Goal: Task Accomplishment & Management: Manage account settings

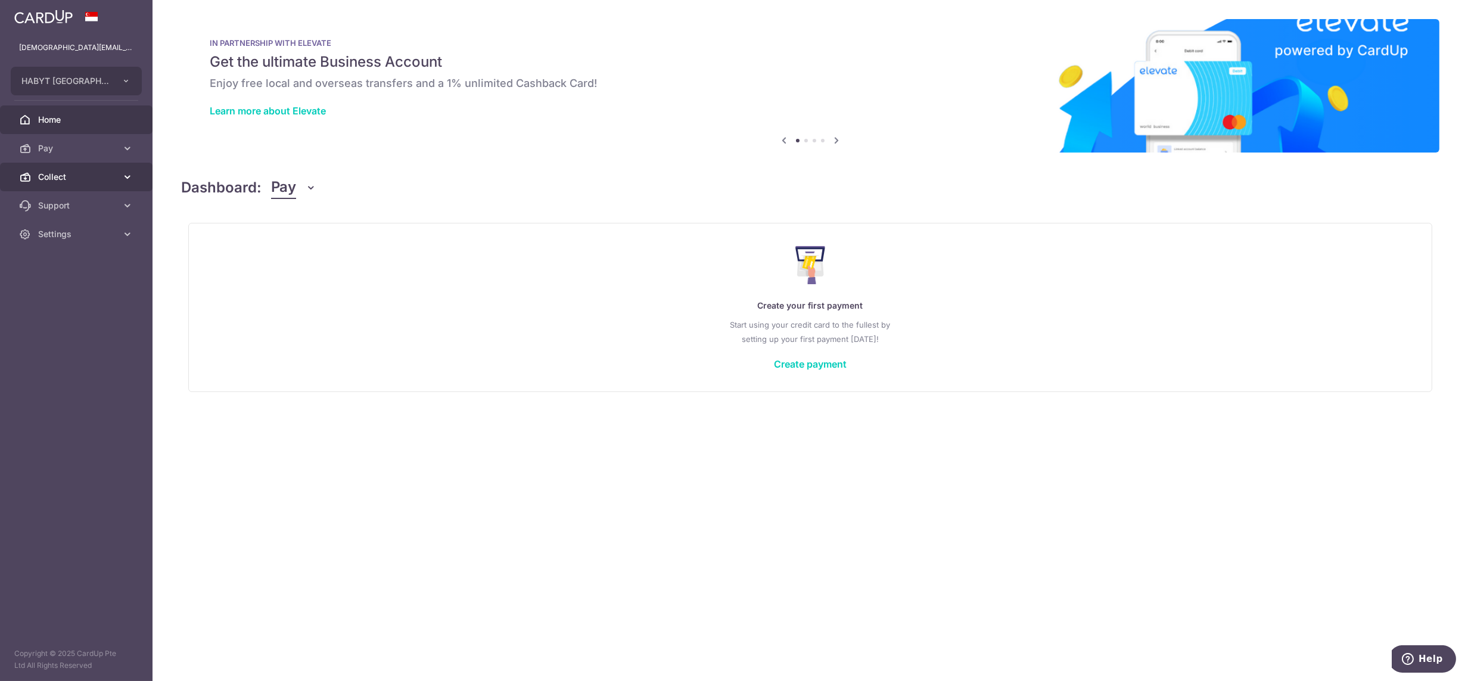
click at [59, 181] on span "Collect" at bounding box center [77, 177] width 79 height 12
click at [58, 201] on span "Dashboard" at bounding box center [77, 206] width 79 height 12
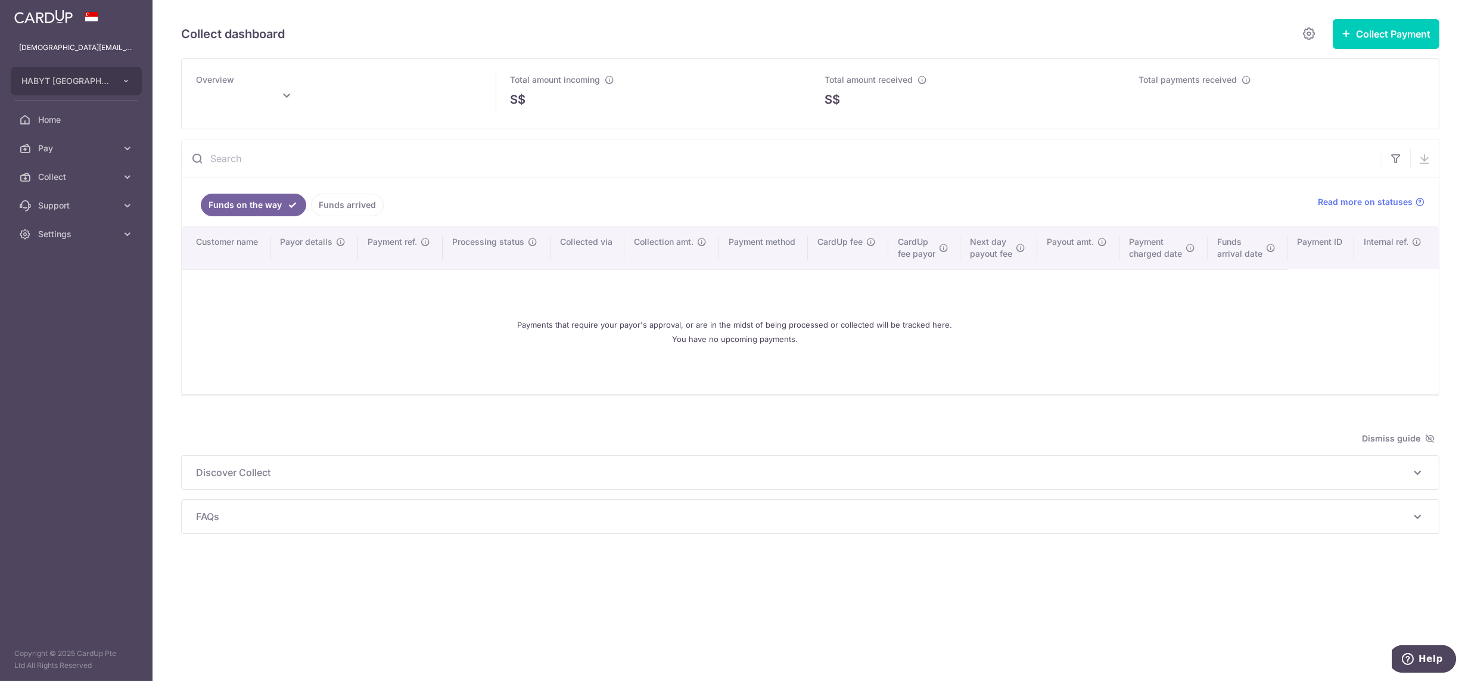
click at [332, 205] on link "Funds arrived" at bounding box center [347, 205] width 73 height 23
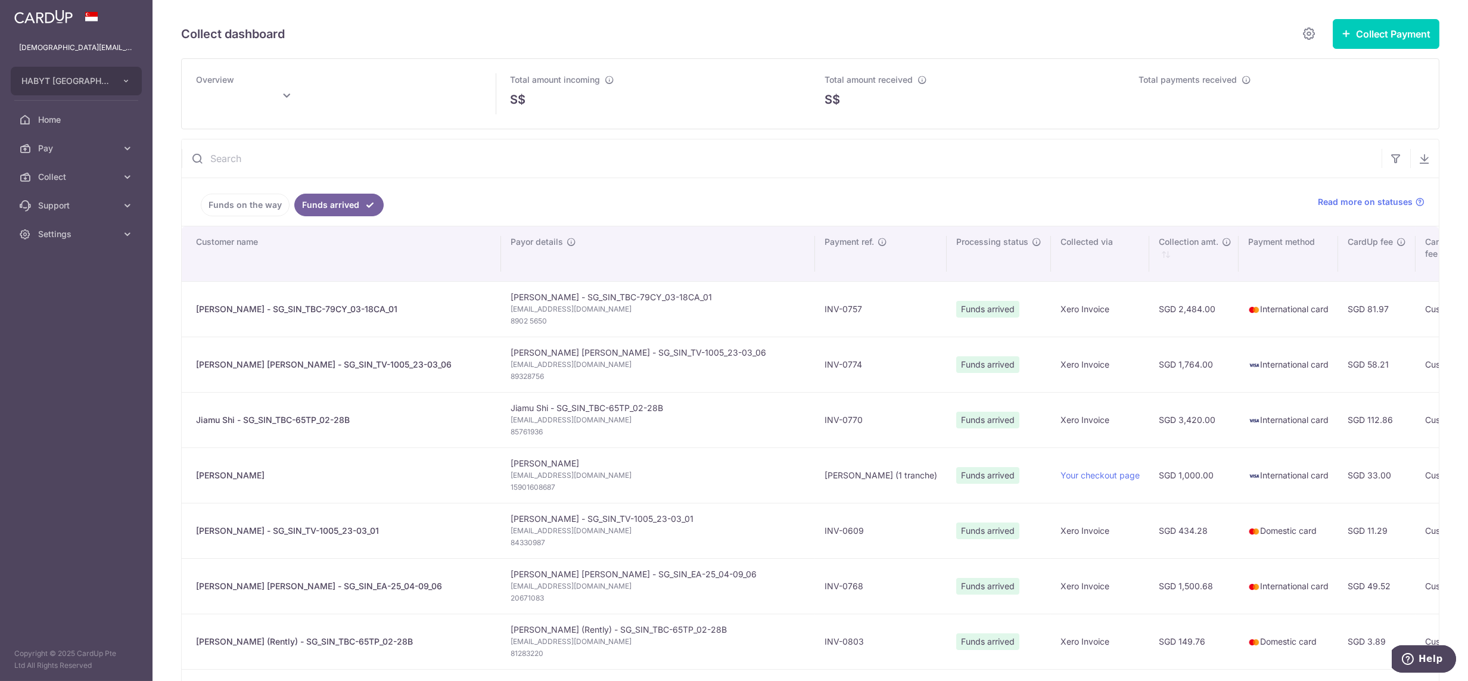
click at [220, 197] on link "Funds on the way" at bounding box center [245, 205] width 89 height 23
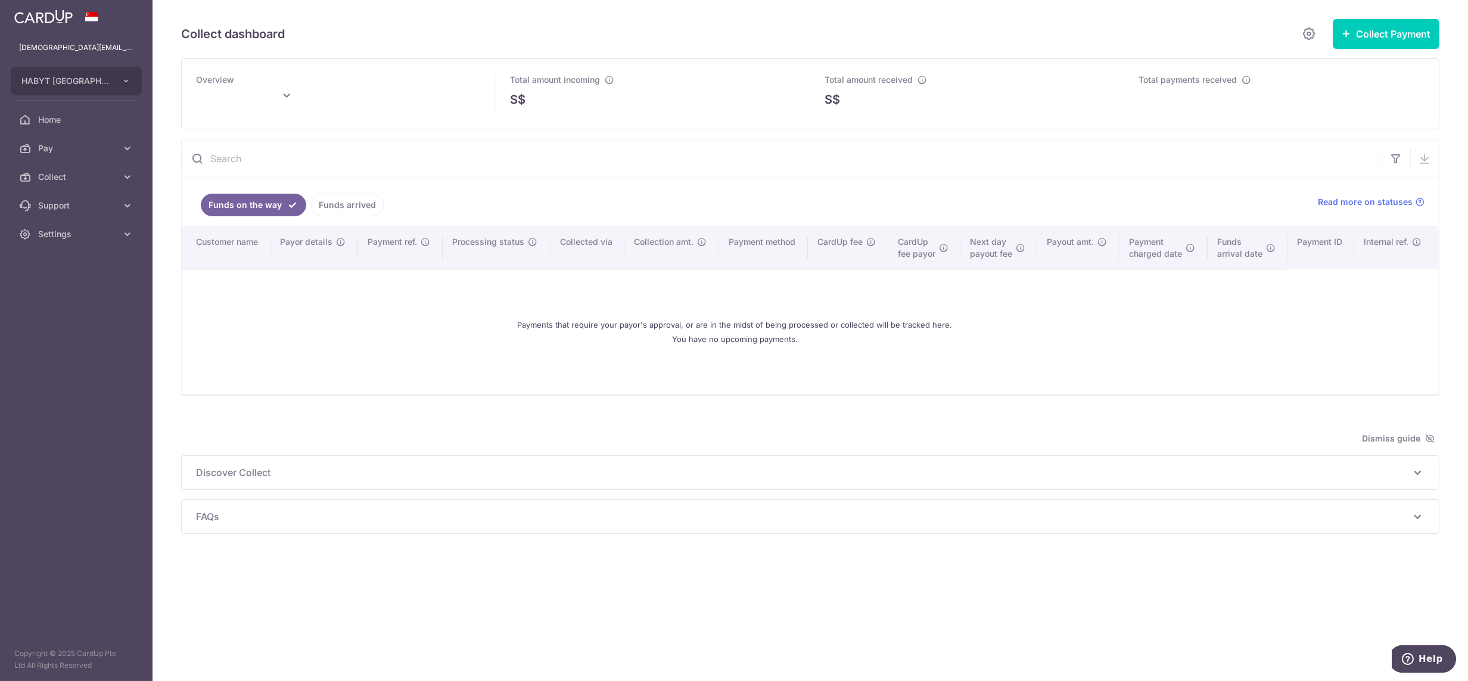
type input "[DATE]"
click at [93, 240] on link "Settings" at bounding box center [76, 234] width 153 height 29
click at [77, 294] on span "Logout" at bounding box center [77, 291] width 79 height 12
